Goal: Navigation & Orientation: Find specific page/section

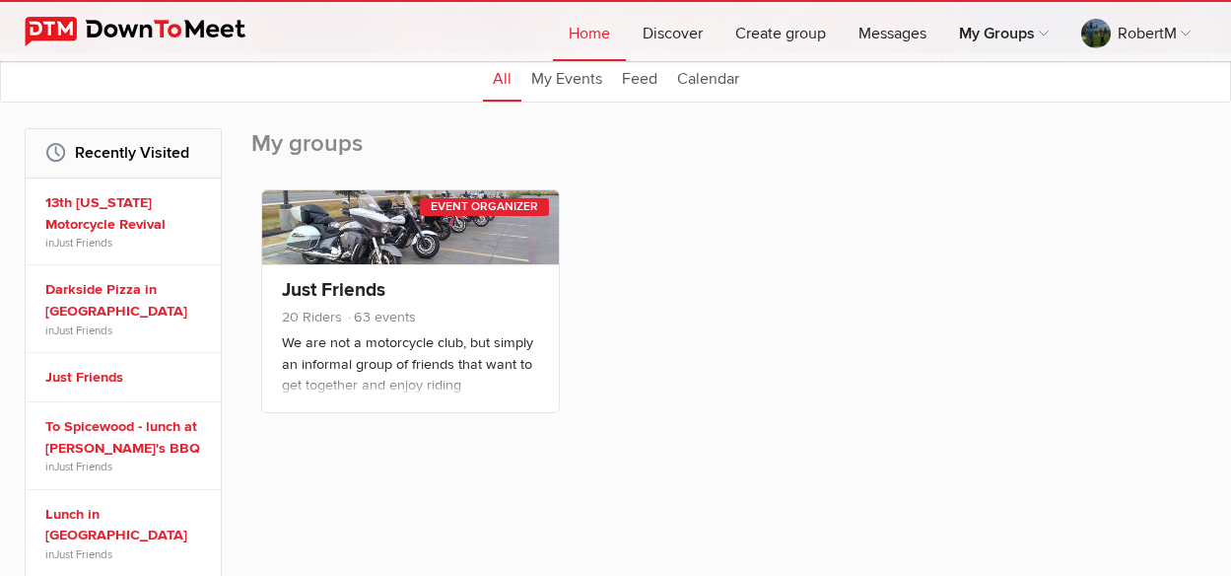
scroll to position [296, 0]
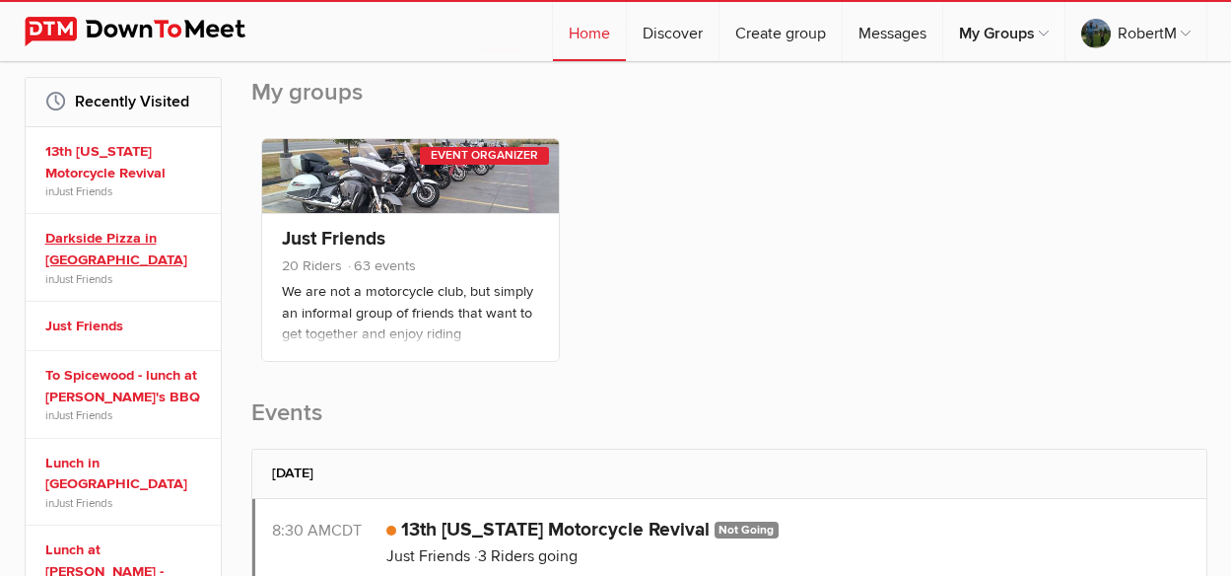
click at [78, 237] on link "Darkside Pizza in [GEOGRAPHIC_DATA]" at bounding box center [126, 249] width 162 height 42
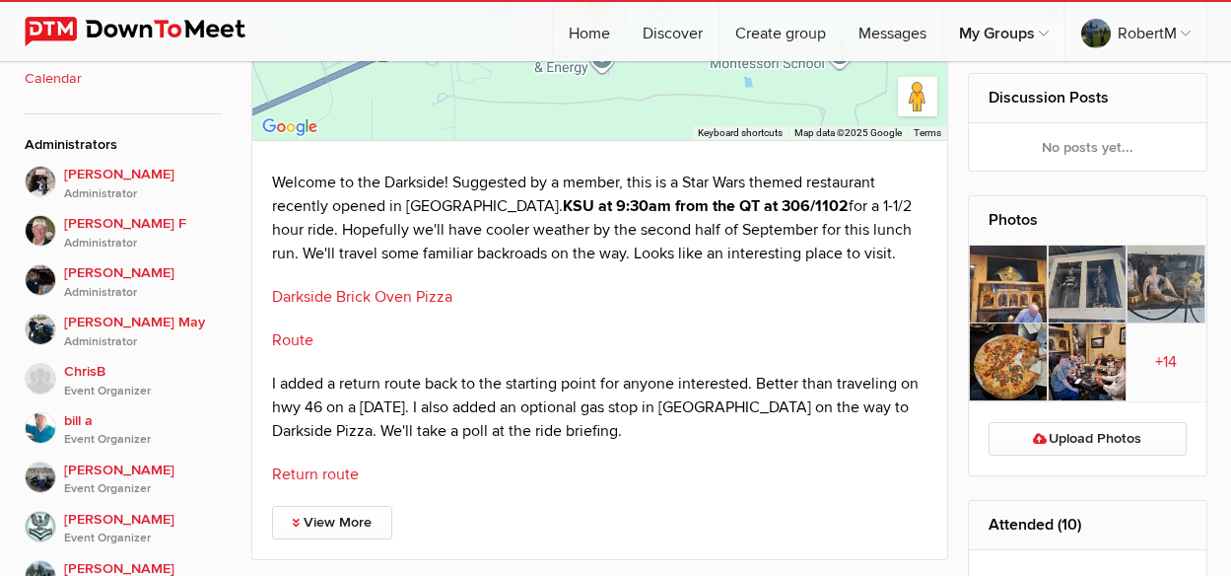
scroll to position [887, 0]
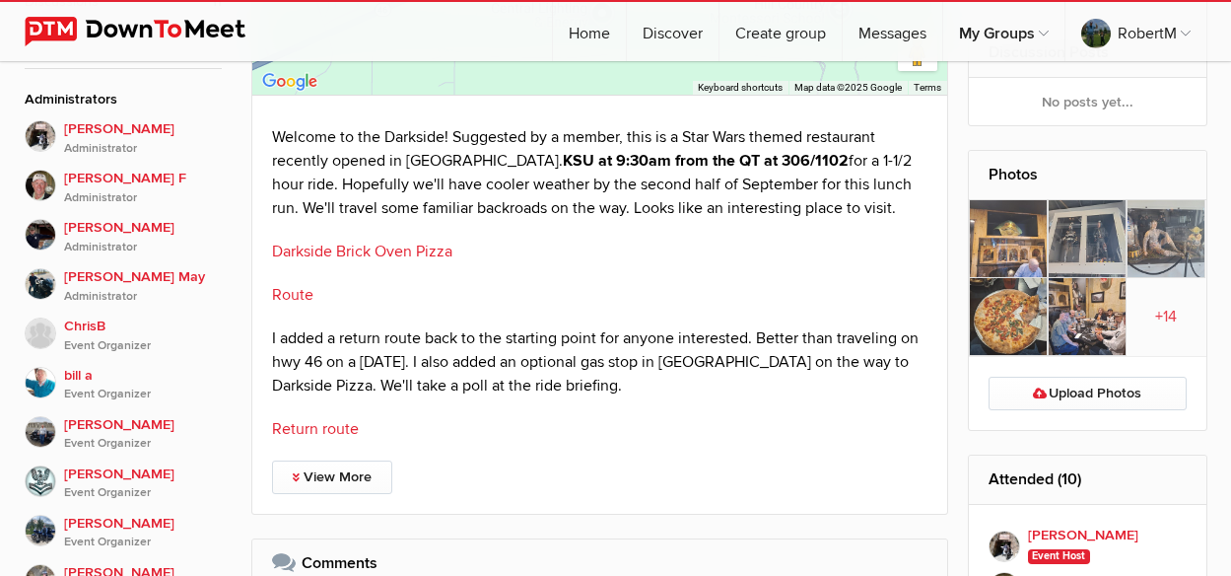
click at [1009, 246] on img at bounding box center [1008, 239] width 79 height 78
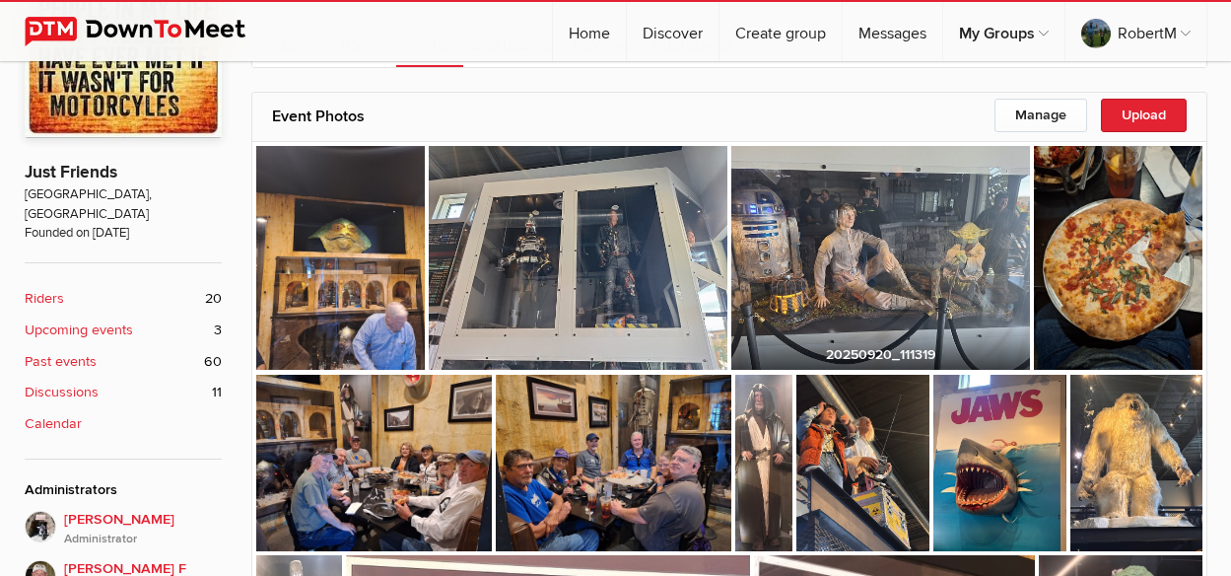
scroll to position [103, 0]
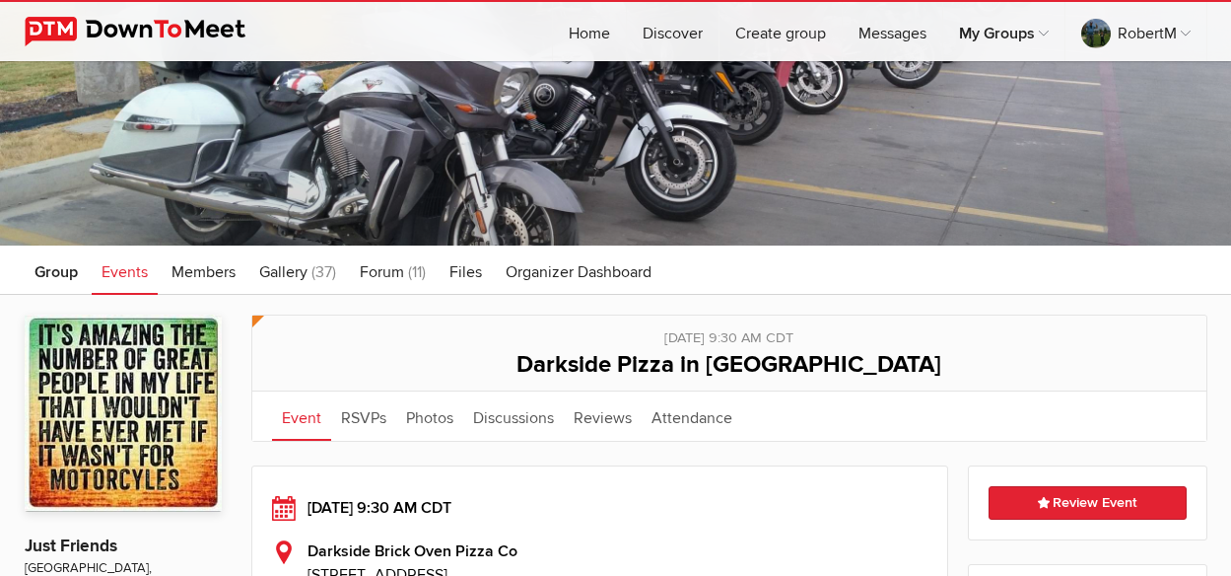
scroll to position [108, 0]
